Goal: Find specific page/section: Find specific page/section

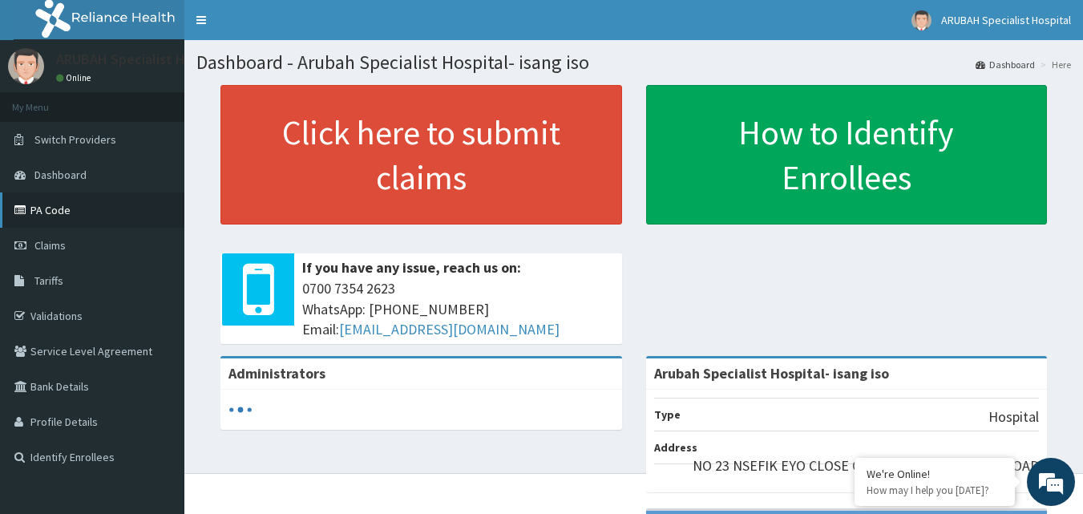
click at [79, 212] on link "PA Code" at bounding box center [92, 209] width 184 height 35
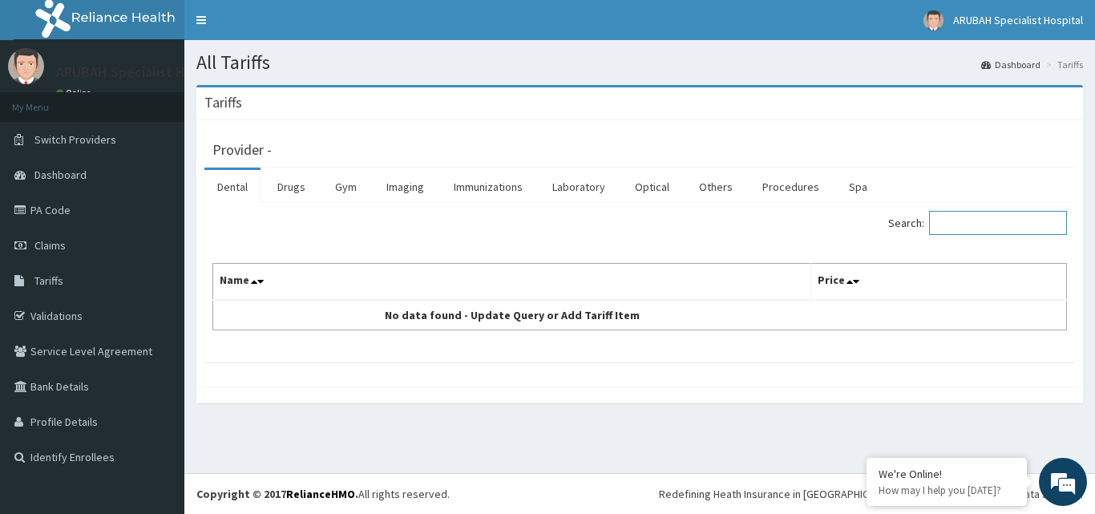
click at [968, 224] on input "Search:" at bounding box center [998, 223] width 138 height 24
type input "ULT"
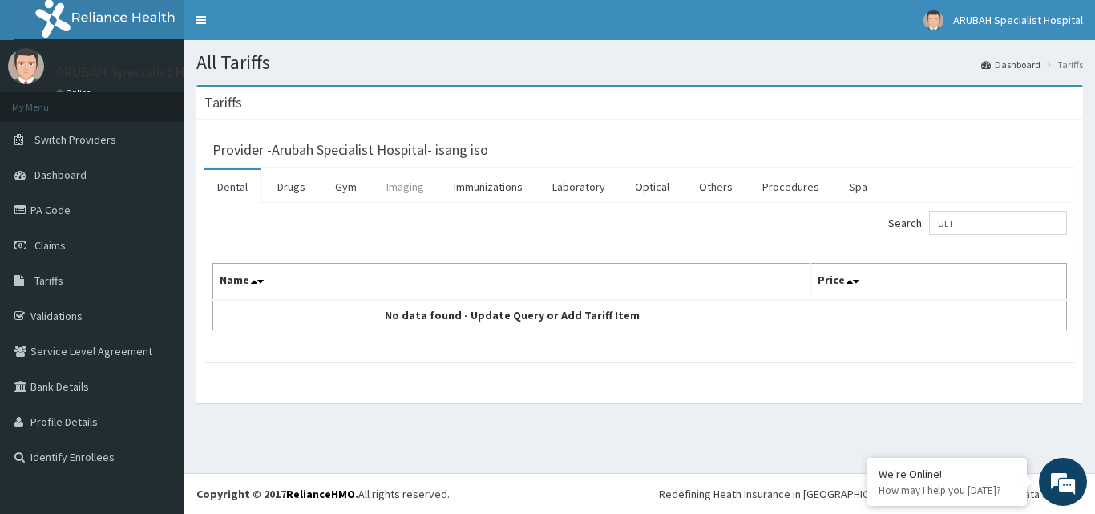
click at [390, 188] on link "Imaging" at bounding box center [405, 187] width 63 height 34
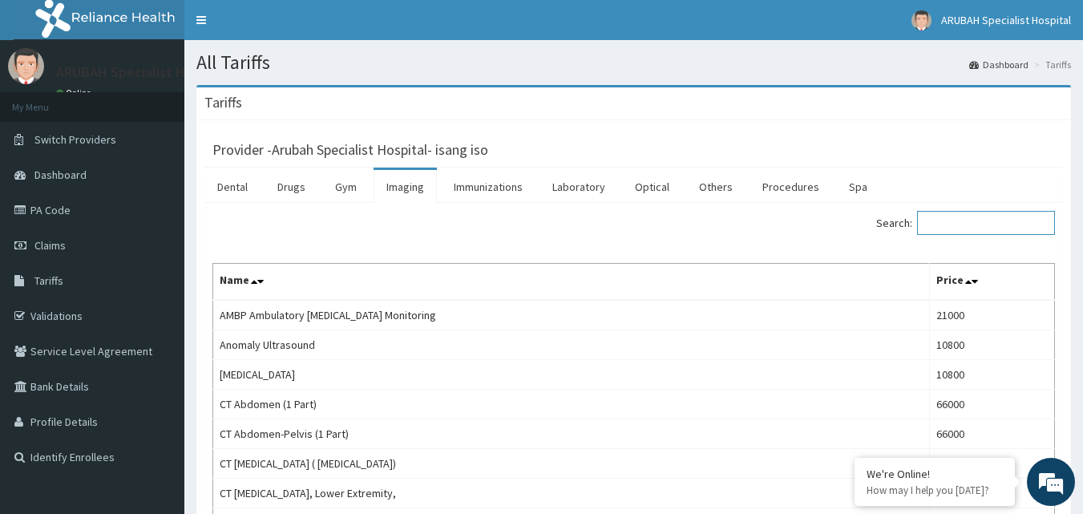
click at [948, 221] on input "Search:" at bounding box center [986, 223] width 138 height 24
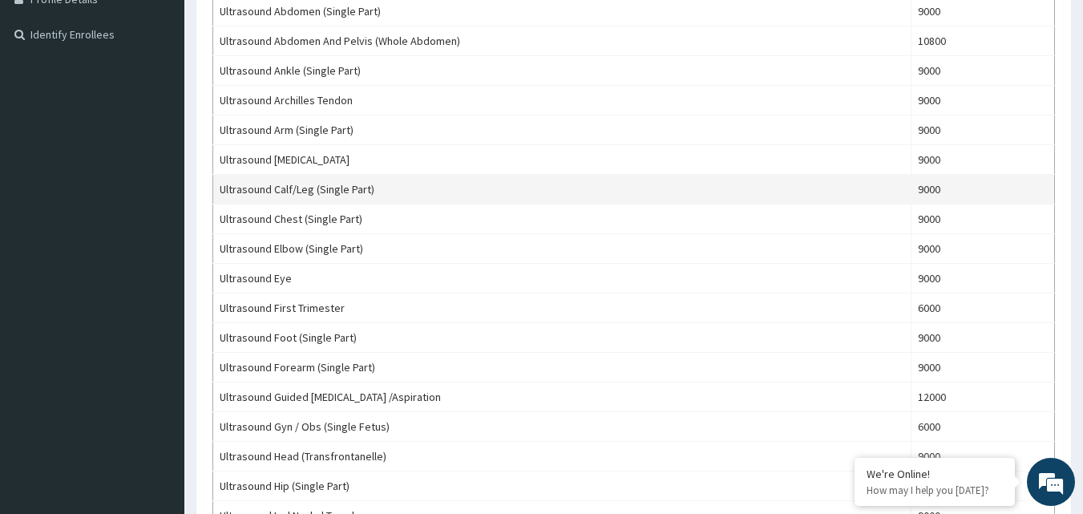
scroll to position [450, 0]
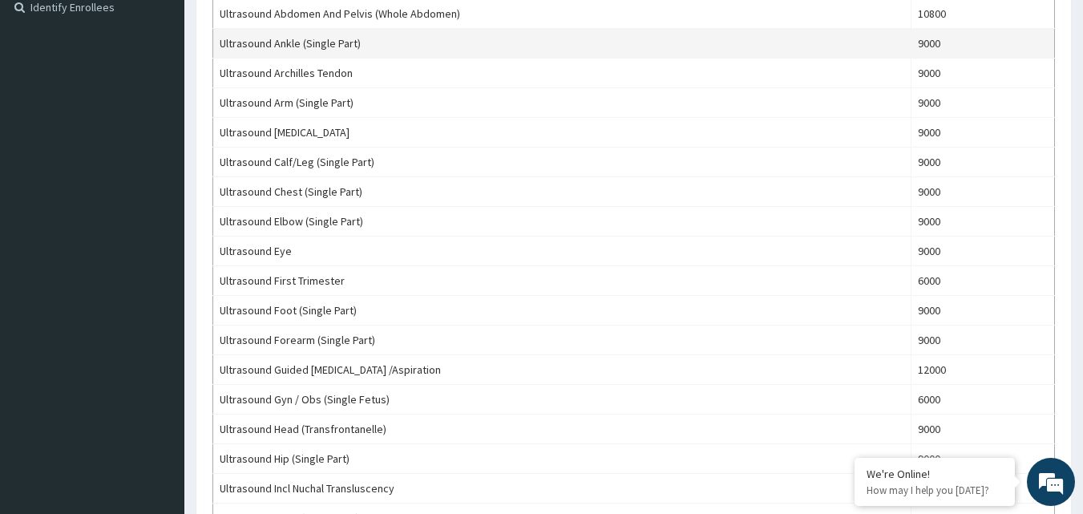
type input "ULTRASOUND"
